Goal: Check status: Check status

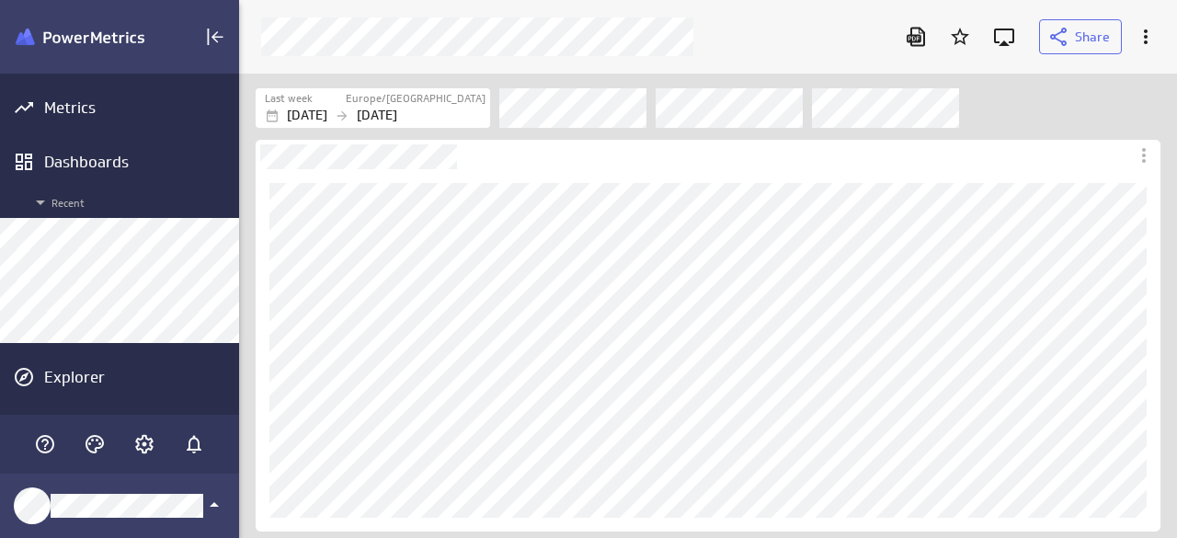
scroll to position [566, 965]
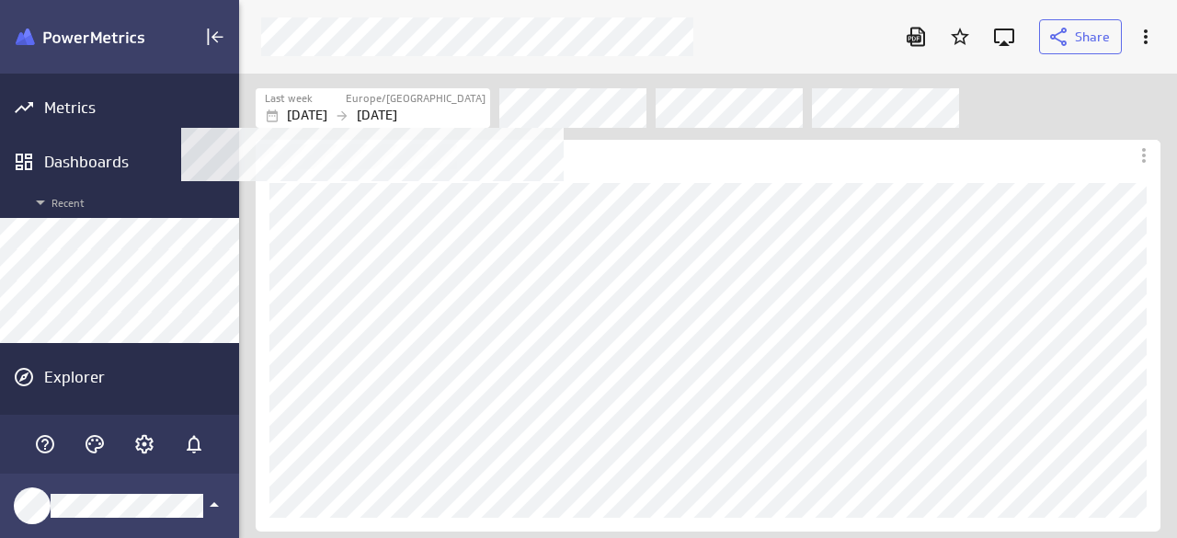
click at [397, 109] on p "[DATE]" at bounding box center [377, 115] width 40 height 19
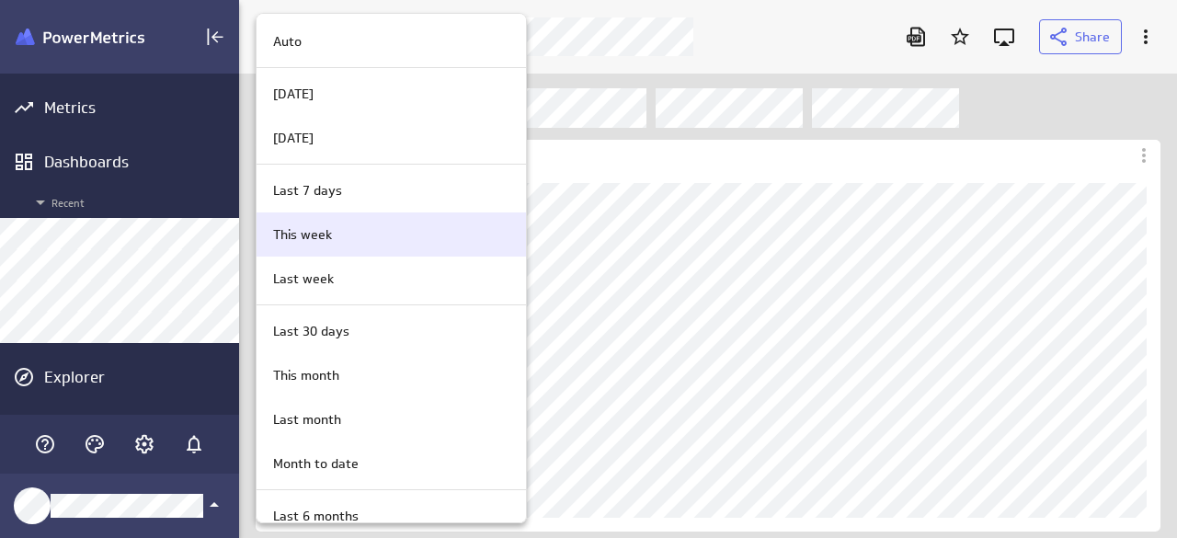
click at [340, 245] on div "This week" at bounding box center [390, 234] width 269 height 44
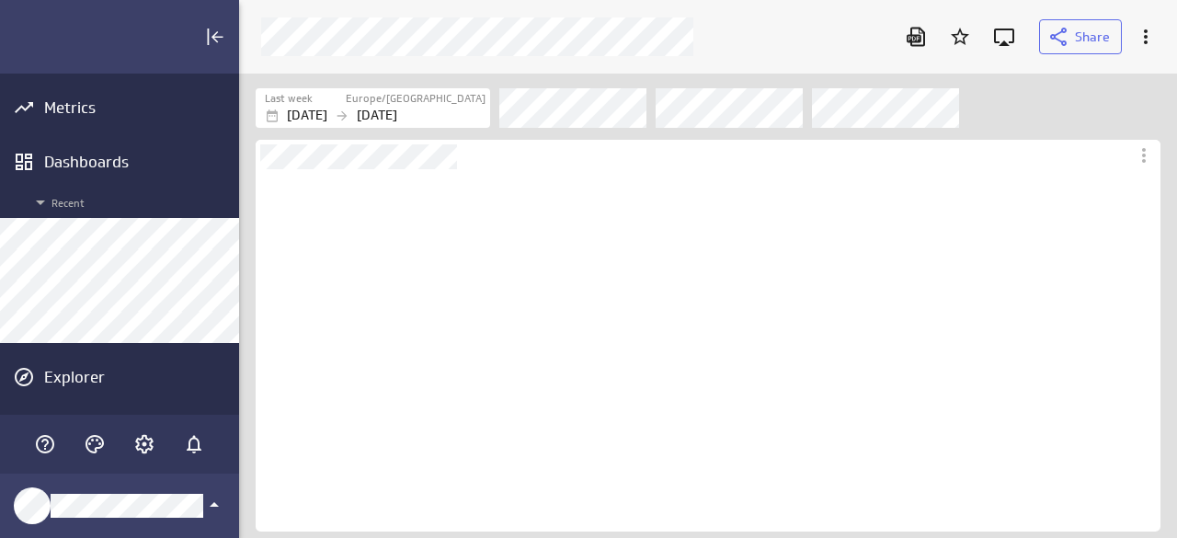
scroll to position [362, 905]
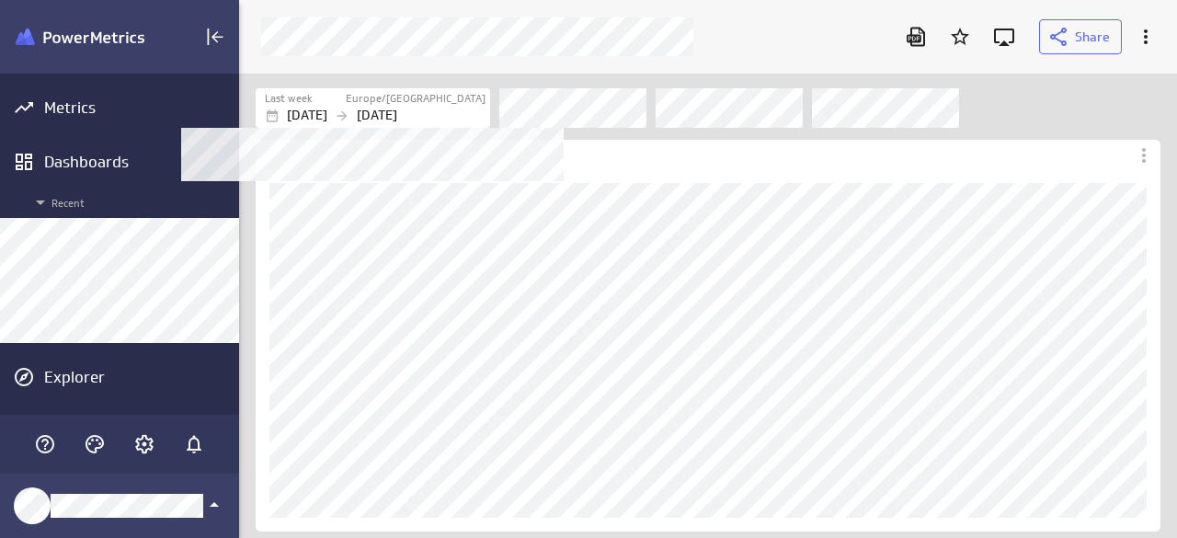
click at [433, 104] on label "Europe/[GEOGRAPHIC_DATA]" at bounding box center [416, 99] width 140 height 16
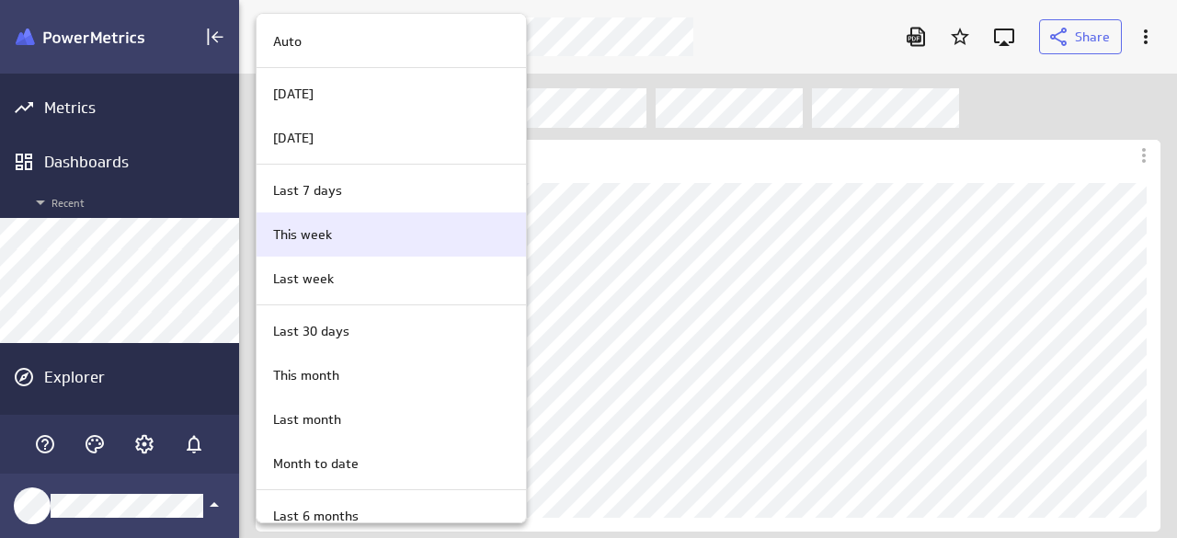
click at [345, 239] on div "This week" at bounding box center [388, 234] width 245 height 19
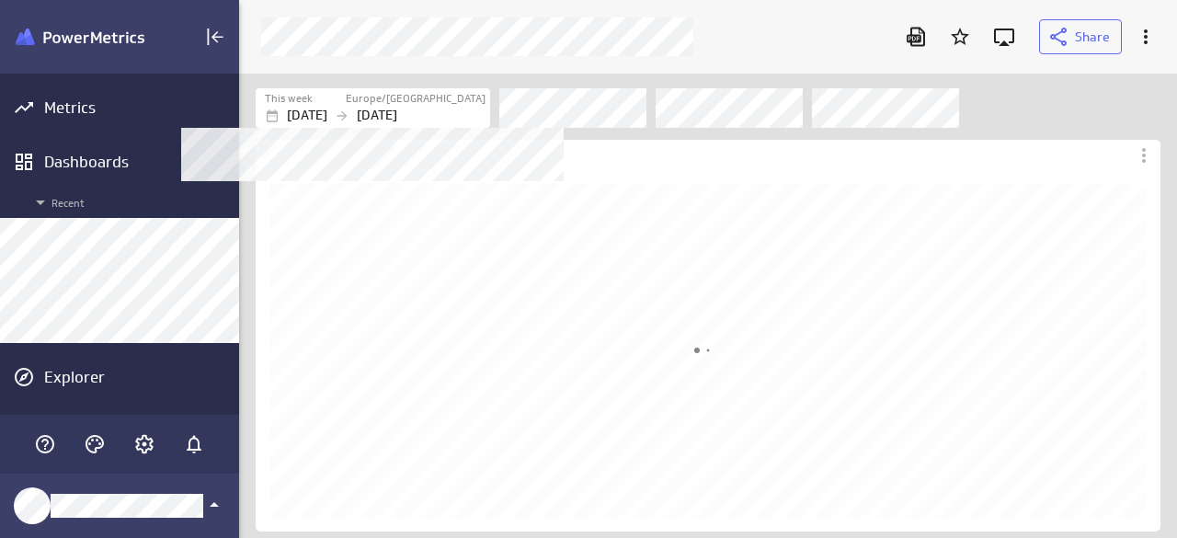
click at [397, 107] on p "[DATE]" at bounding box center [377, 115] width 40 height 19
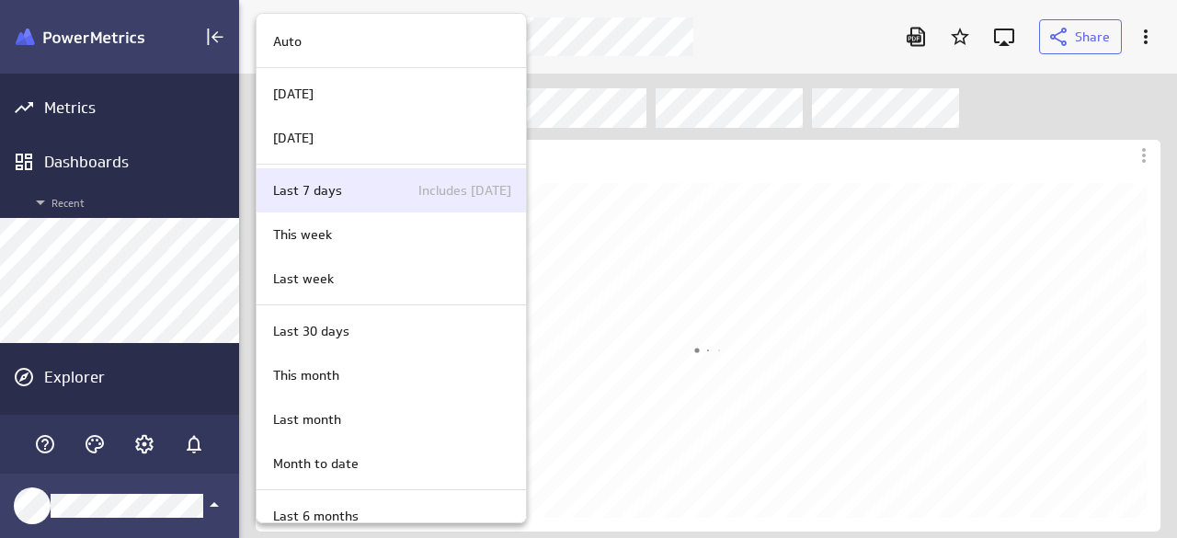
click at [323, 190] on p "Last 7 days" at bounding box center [307, 190] width 69 height 19
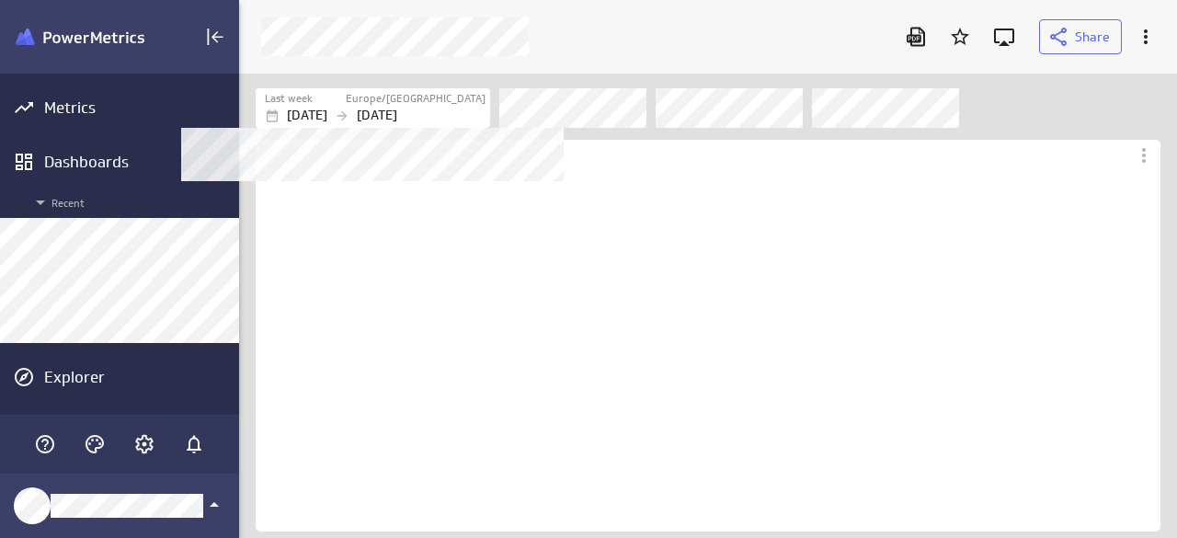
scroll to position [362, 905]
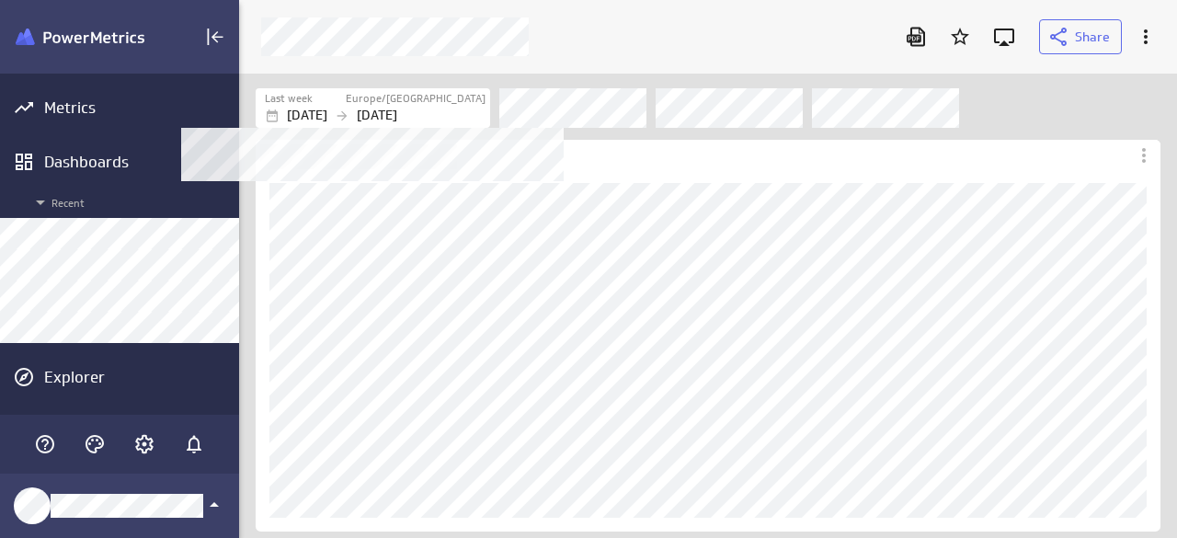
click at [397, 111] on p "[DATE]" at bounding box center [377, 115] width 40 height 19
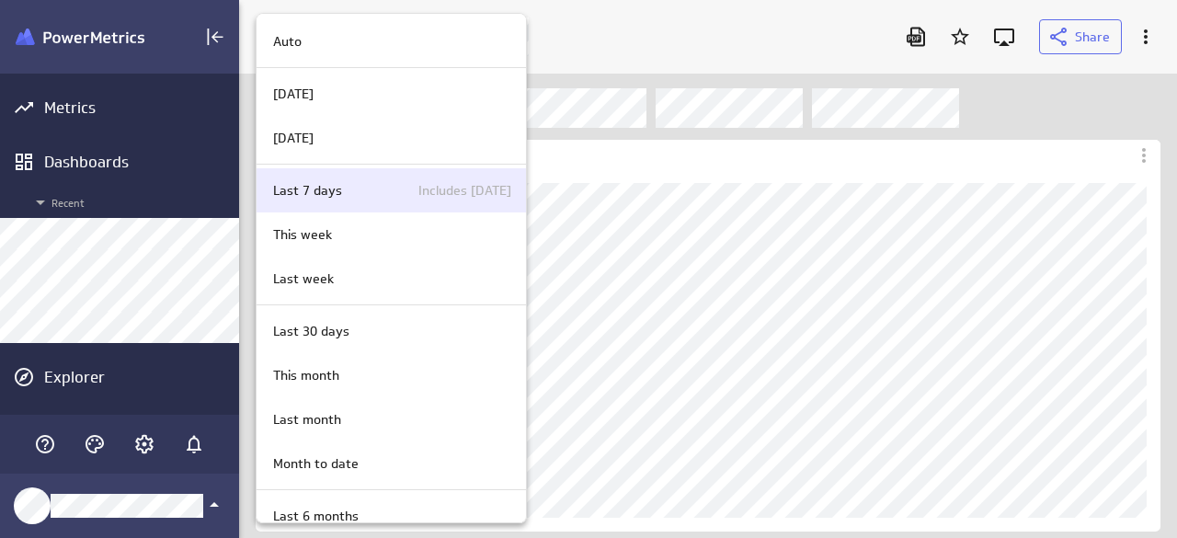
click at [350, 188] on div "Last 7 days Includes today" at bounding box center [388, 190] width 245 height 19
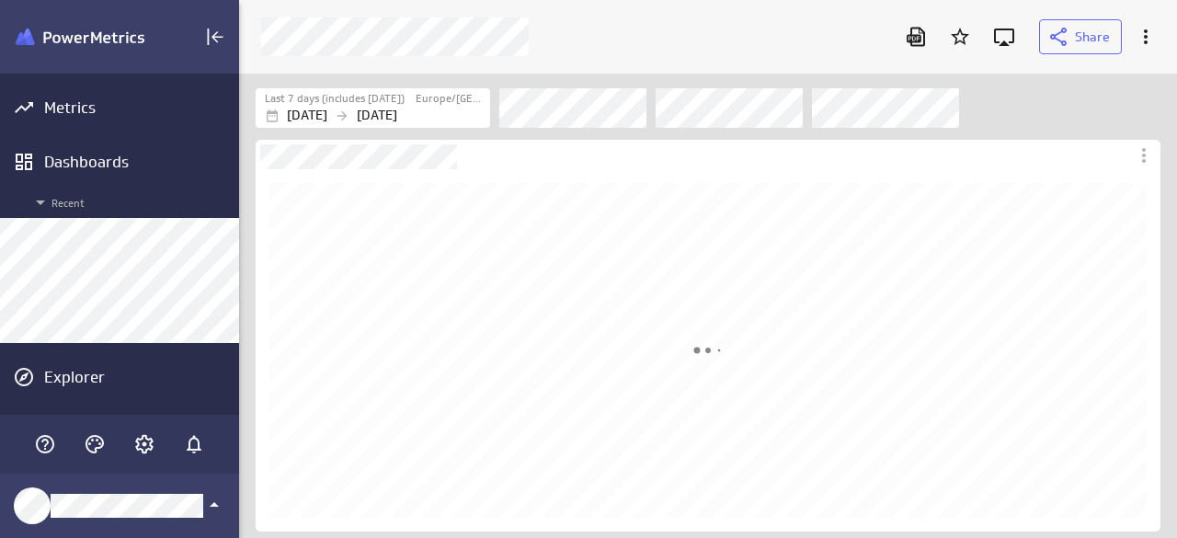
scroll to position [0, 0]
